Goal: Check status: Check status

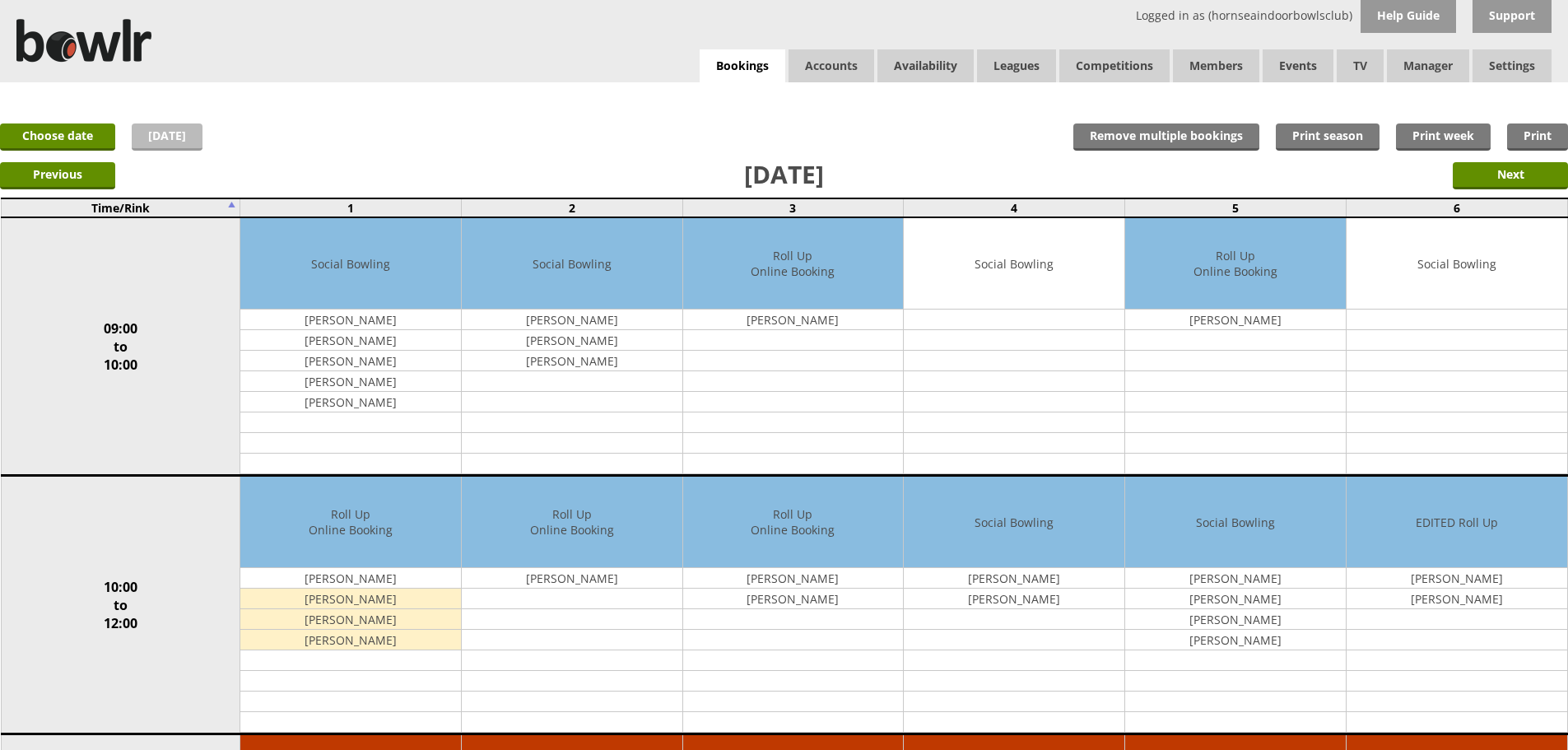
click at [157, 126] on link "[DATE]" at bounding box center [166, 137] width 71 height 27
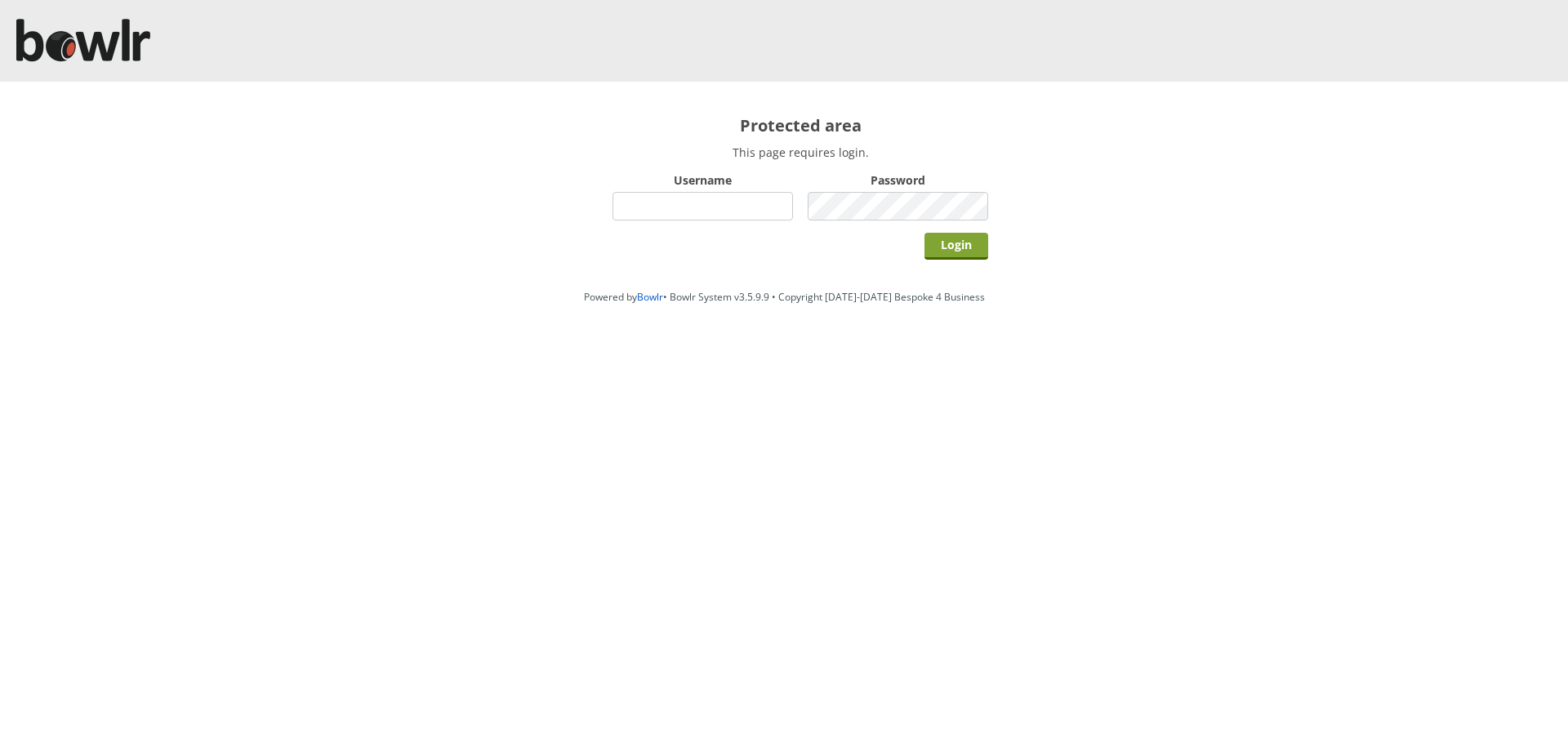
type input "hornseaindoorbowlsclub"
click at [955, 248] on input "Login" at bounding box center [956, 246] width 63 height 27
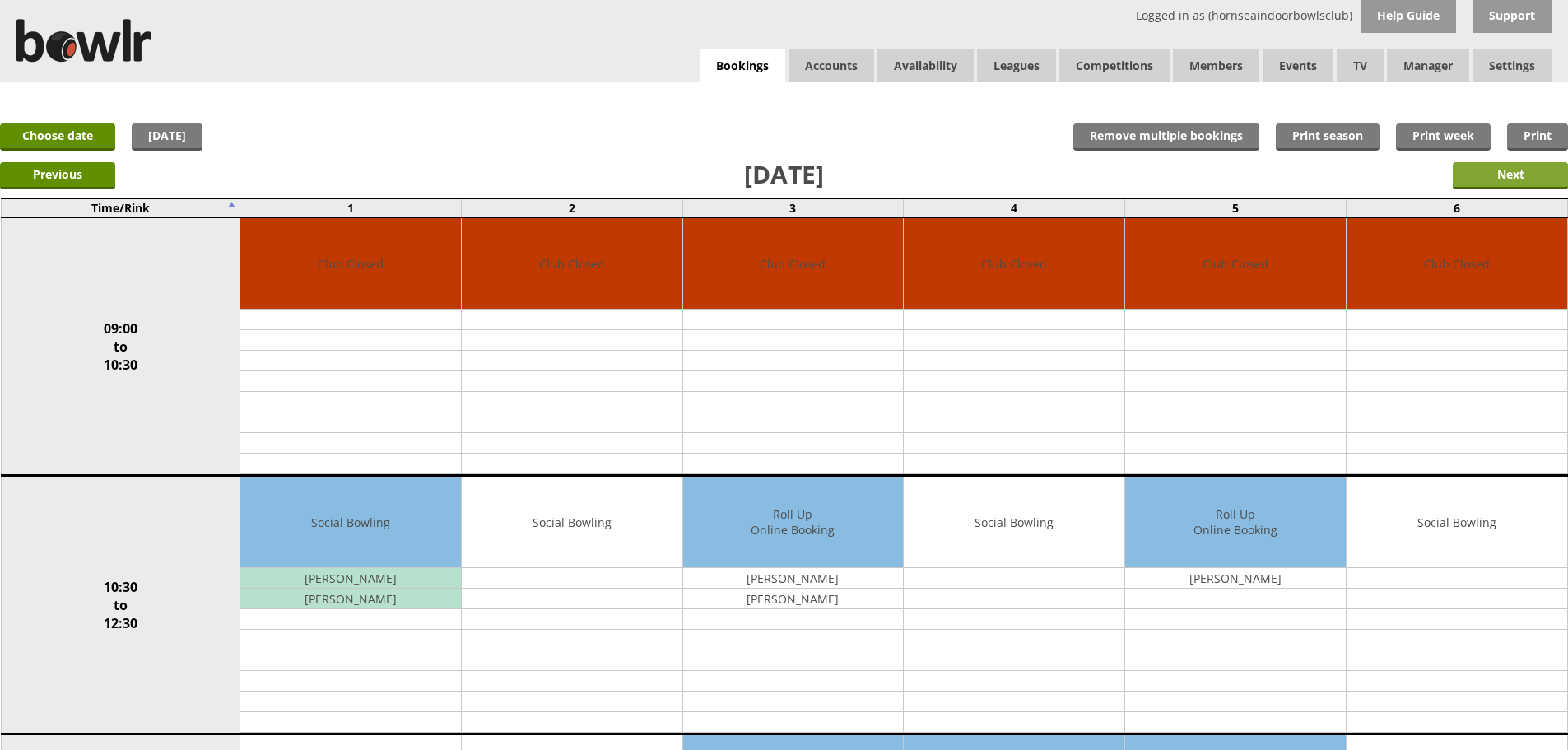
click at [1532, 172] on input "Next" at bounding box center [1510, 176] width 115 height 27
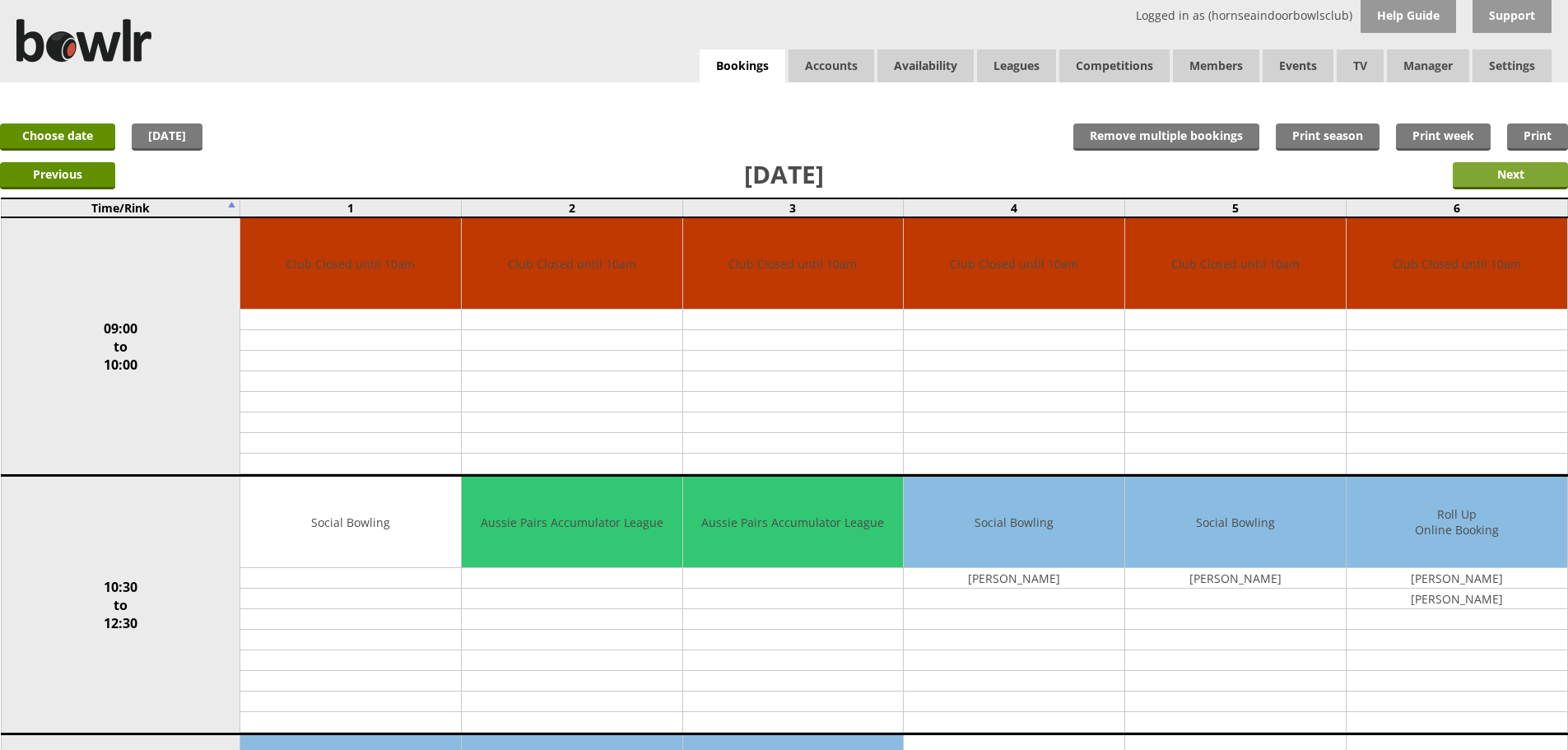
click at [1476, 181] on input "Next" at bounding box center [1510, 176] width 115 height 27
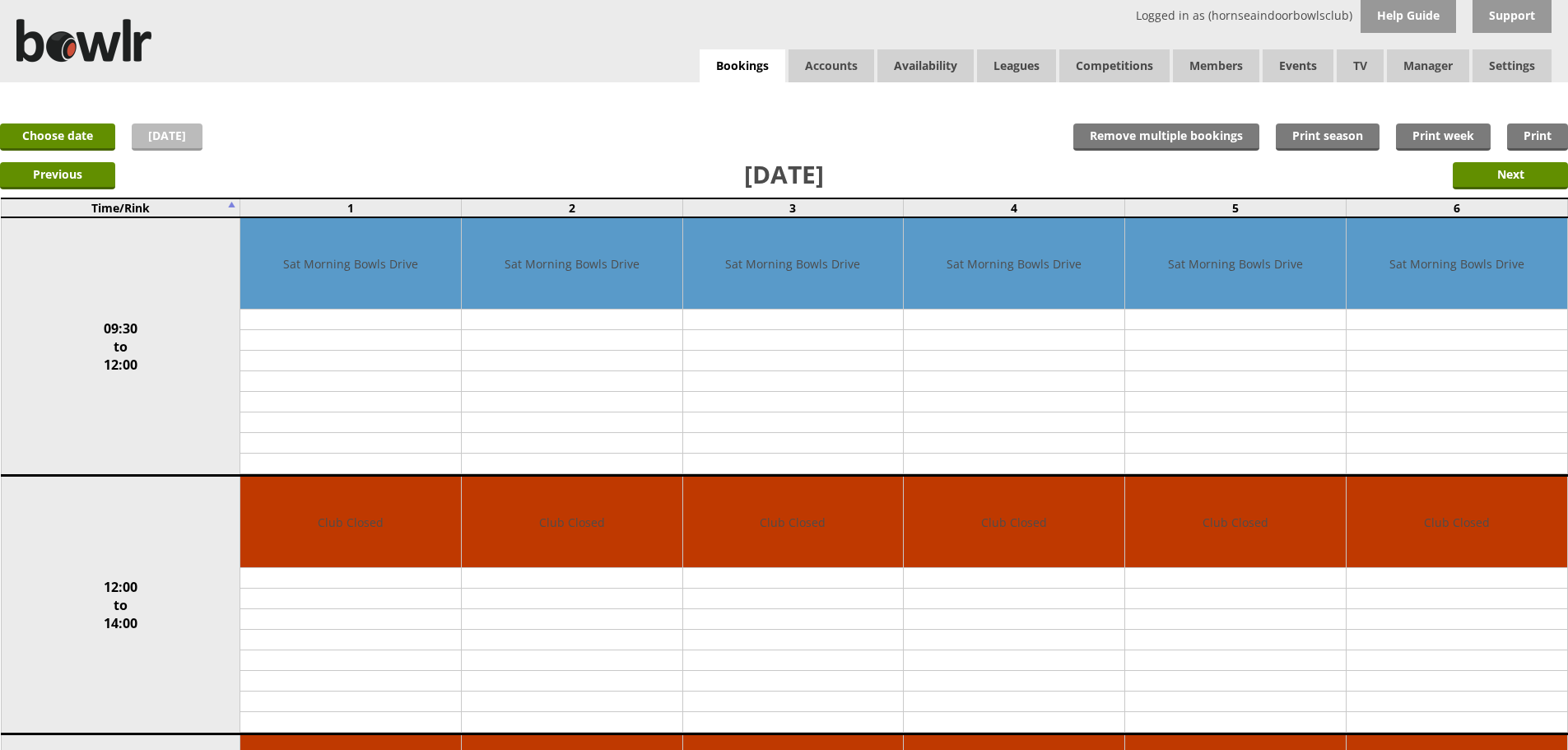
click at [169, 136] on link "[DATE]" at bounding box center [166, 137] width 71 height 27
